Goal: Use online tool/utility: Utilize a website feature to perform a specific function

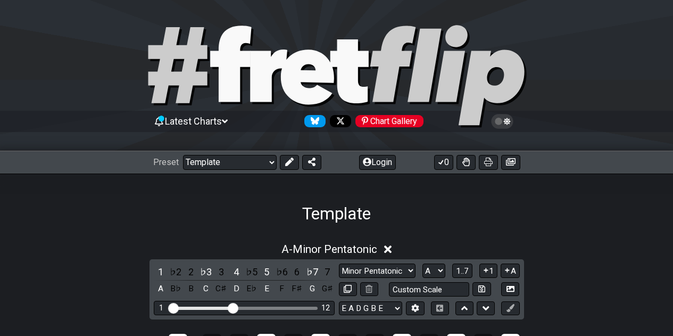
select select "/023177548424"
select select "A"
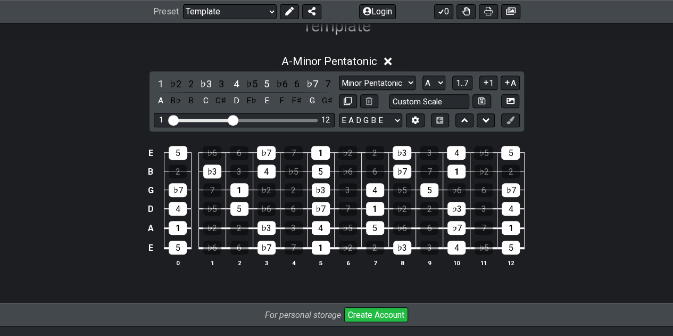
click at [390, 114] on select "E A D G B E E A D G B E E A D G B E B E A D F♯ B A D G C E A D A D G B E E♭ A♭ …" at bounding box center [370, 120] width 63 height 14
select select "D G C F A D"
click at [339, 113] on select "E A D G B E E A D G B E E A D G B E B E A D F♯ B A D G C E A D A D G B E E♭ A♭ …" at bounding box center [370, 120] width 63 height 14
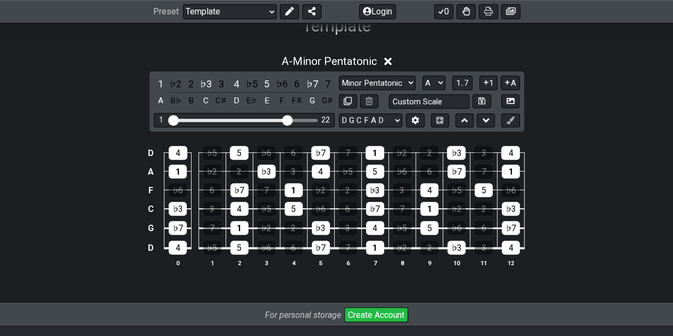
drag, startPoint x: 235, startPoint y: 120, endPoint x: 285, endPoint y: 124, distance: 50.2
click at [285, 119] on input "Visible fret range" at bounding box center [244, 119] width 151 height 0
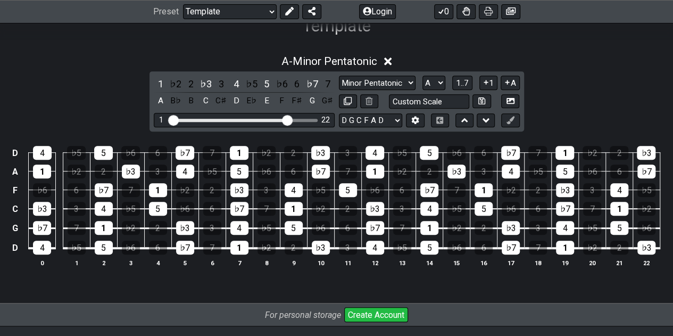
drag, startPoint x: 285, startPoint y: 124, endPoint x: 231, endPoint y: 126, distance: 53.7
click at [231, 126] on div "1 ♭2 2 ♭3 3 4 ♭5 5 ♭6 6 ♭7 7 A B♭ B C C♯ D E♭ E F F♯ G G♯ Minor Pentatonic Majo…" at bounding box center [336, 101] width 374 height 60
click at [203, 114] on div "1 22" at bounding box center [244, 120] width 181 height 14
drag, startPoint x: 290, startPoint y: 119, endPoint x: 228, endPoint y: 126, distance: 63.2
click at [228, 119] on input "Visible fret range" at bounding box center [244, 119] width 151 height 0
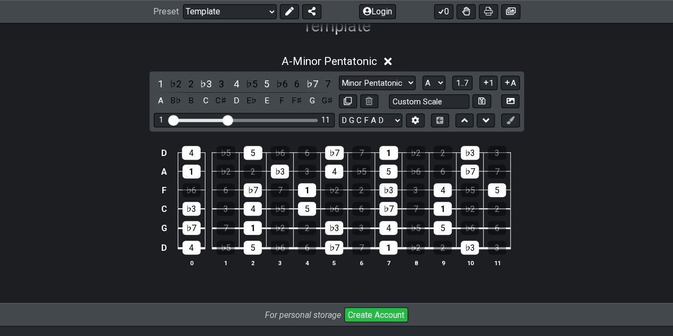
click at [228, 126] on div "1 11" at bounding box center [244, 120] width 181 height 14
drag, startPoint x: 230, startPoint y: 118, endPoint x: 464, endPoint y: 246, distance: 266.5
click at [237, 119] on input "Visible fret range" at bounding box center [244, 119] width 151 height 0
click at [235, 120] on div "1 11" at bounding box center [244, 120] width 181 height 14
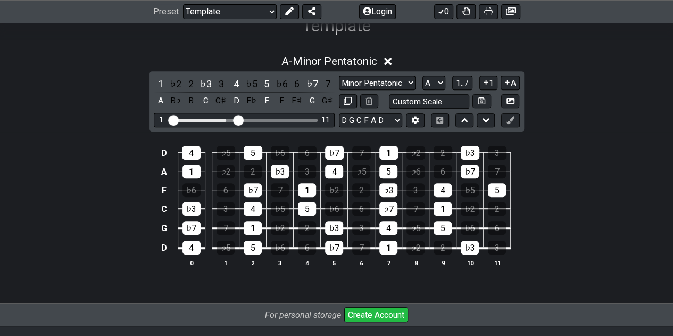
click at [485, 119] on icon at bounding box center [485, 120] width 7 height 11
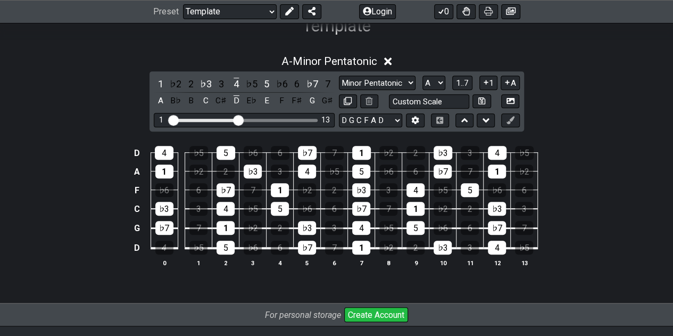
click at [171, 240] on div "4" at bounding box center [164, 247] width 18 height 14
click at [170, 244] on div "4" at bounding box center [164, 247] width 18 height 14
click at [419, 114] on button at bounding box center [415, 120] width 18 height 14
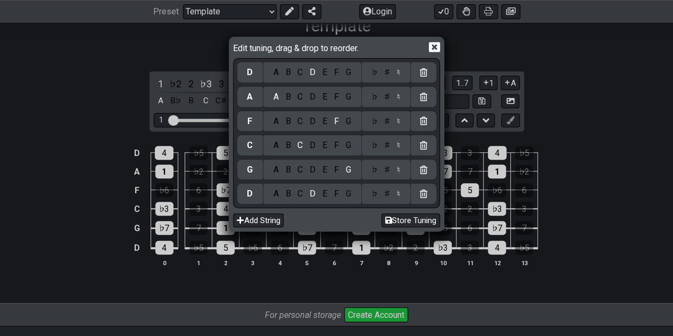
click at [429, 47] on icon at bounding box center [434, 47] width 11 height 10
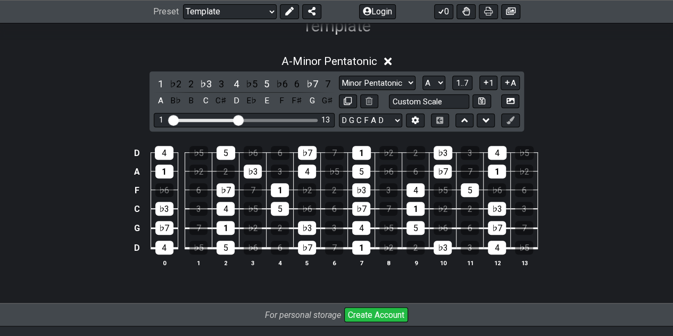
click at [396, 81] on select "Minor Pentatonic Major 3rds Minor Pentatonic Major Pentatonic Minor Blues Major…" at bounding box center [377, 83] width 77 height 14
select select "Major / Ionian"
click at [339, 76] on select "Minor Pentatonic Major 3rds Minor Pentatonic Major Pentatonic Minor Blues Major…" at bounding box center [377, 83] width 77 height 14
